Goal: Information Seeking & Learning: Learn about a topic

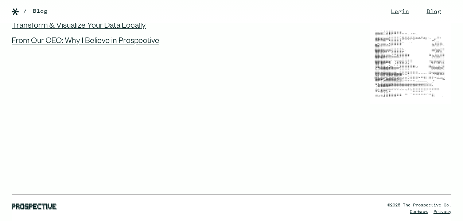
scroll to position [594, 0]
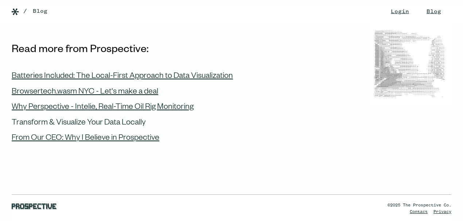
click at [84, 123] on div "Transform & Visualize Your Data Locally" at bounding box center [79, 123] width 134 height 9
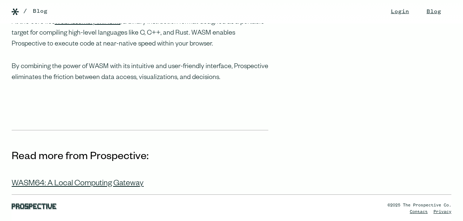
scroll to position [388, 0]
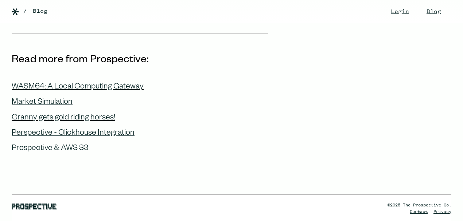
click at [65, 144] on div "Prospective & AWS S3" at bounding box center [50, 148] width 76 height 9
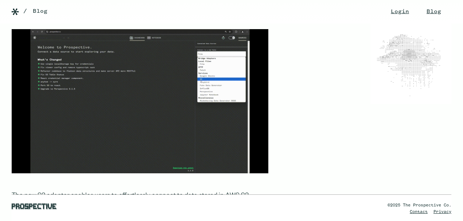
scroll to position [97, 0]
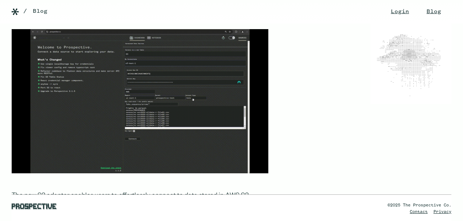
click at [128, 119] on img at bounding box center [140, 101] width 256 height 144
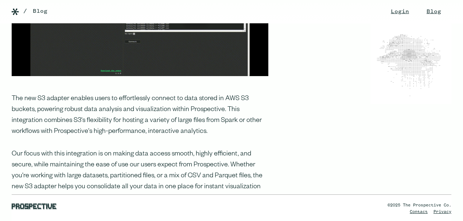
scroll to position [0, 0]
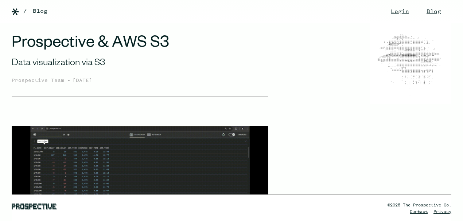
click at [15, 12] on img at bounding box center [15, 11] width 7 height 7
